Goal: Task Accomplishment & Management: Manage account settings

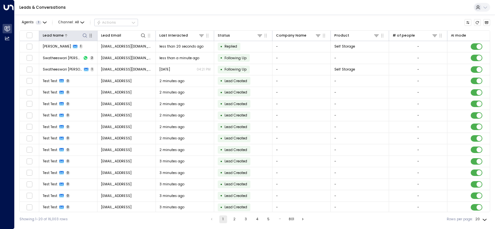
click at [85, 36] on icon at bounding box center [84, 35] width 5 height 5
type input "*******"
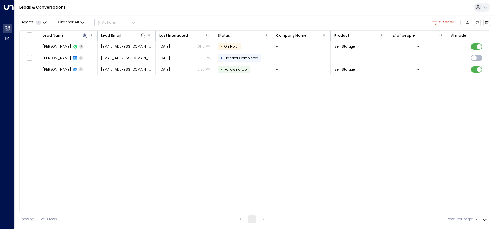
click at [102, 101] on div "Lead Name Lead Email Last Interacted Status Company Name Product # of people AI…" at bounding box center [254, 121] width 470 height 182
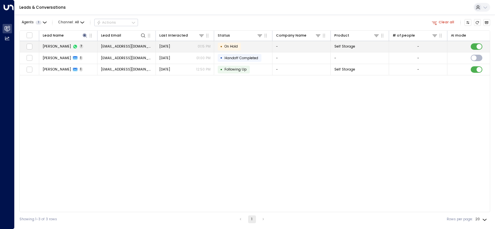
click at [131, 43] on td "[EMAIL_ADDRESS][DOMAIN_NAME]" at bounding box center [126, 46] width 58 height 11
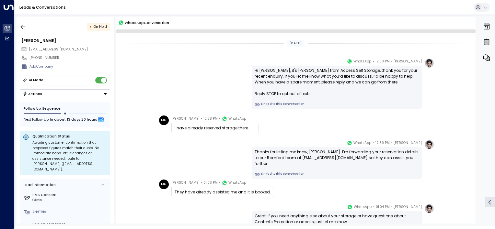
scroll to position [52, 0]
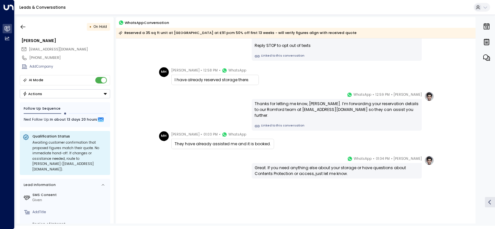
click at [166, 102] on div "[PERSON_NAME] • 12:59 PM • WhatsApp Thanks for letting me know, [PERSON_NAME]. …" at bounding box center [295, 111] width 277 height 39
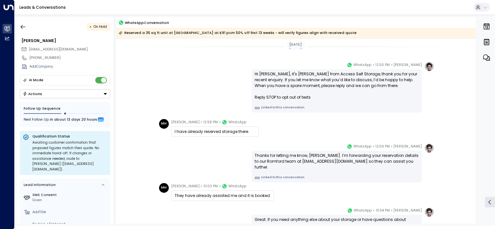
scroll to position [0, 0]
click at [22, 25] on icon "button" at bounding box center [23, 27] width 5 height 4
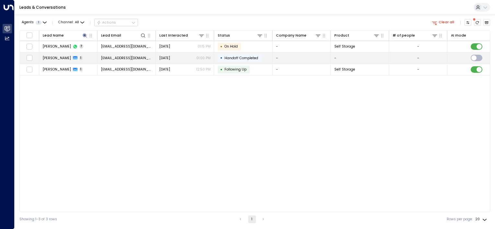
click at [52, 59] on span "[PERSON_NAME]" at bounding box center [57, 58] width 28 height 5
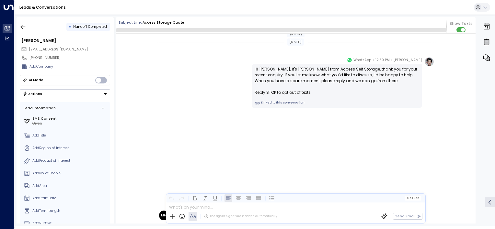
scroll to position [252, 0]
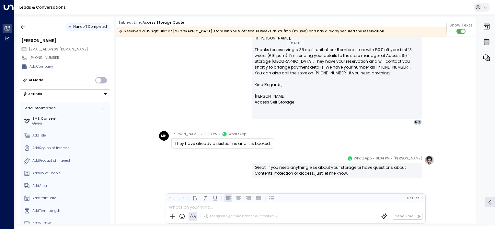
click at [168, 64] on div "[PERSON_NAME] • 01:00 PM • Email Hi [PERSON_NAME], Thanks for reserving a 35 sq…" at bounding box center [295, 75] width 277 height 99
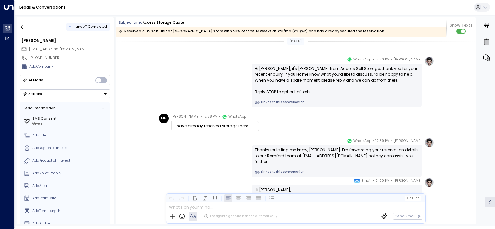
scroll to position [0, 0]
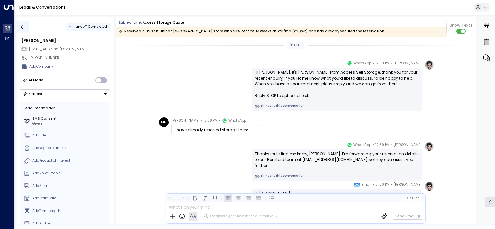
click at [23, 28] on icon "button" at bounding box center [23, 27] width 6 height 6
